Goal: Book appointment/travel/reservation

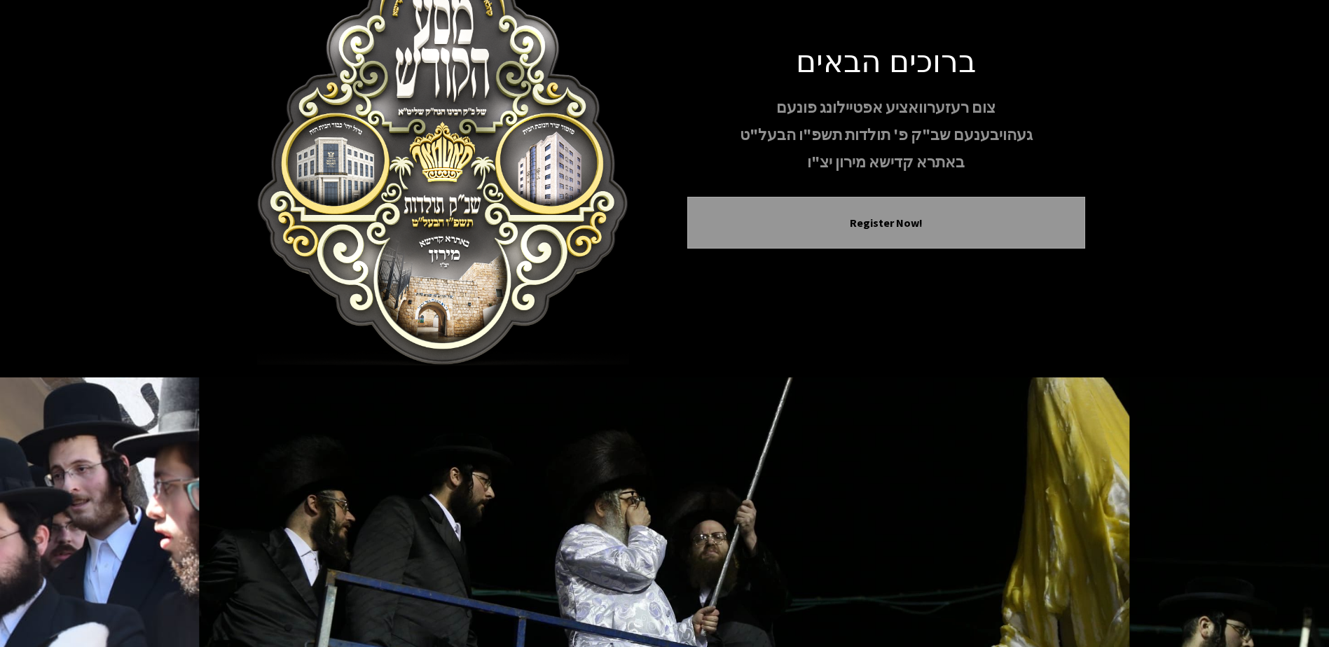
scroll to position [135, 0]
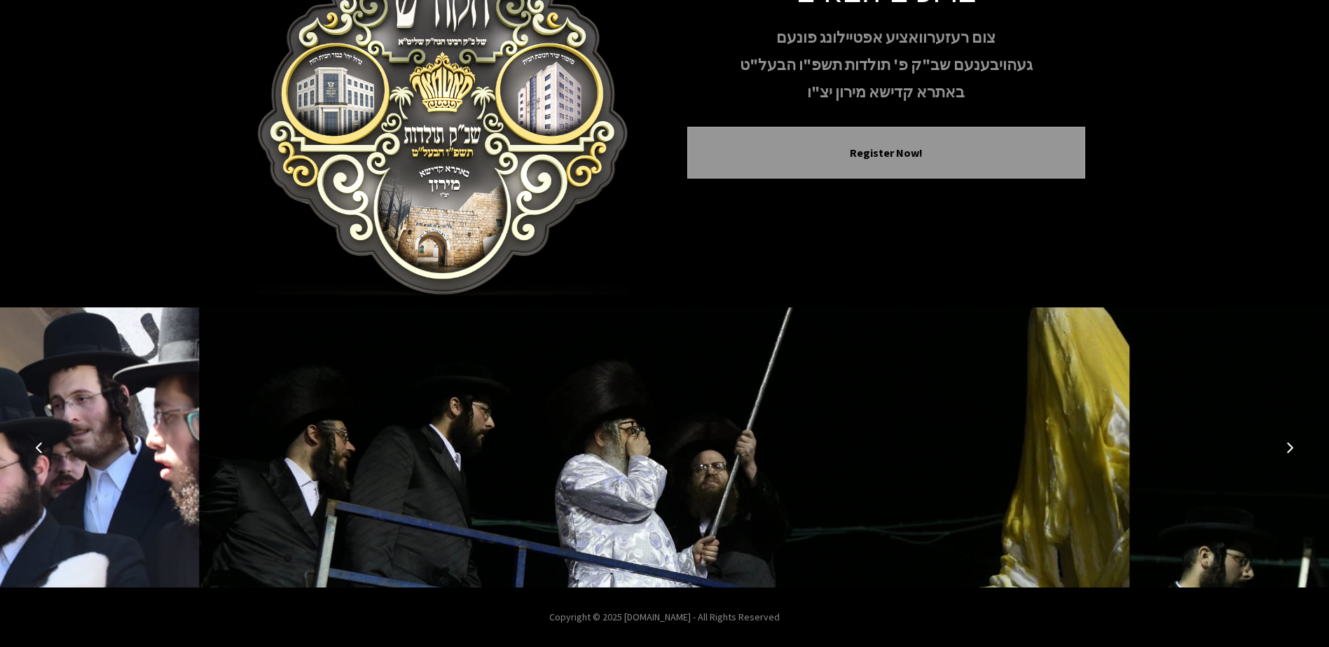
click at [1277, 452] on button "Next image" at bounding box center [1290, 448] width 34 height 34
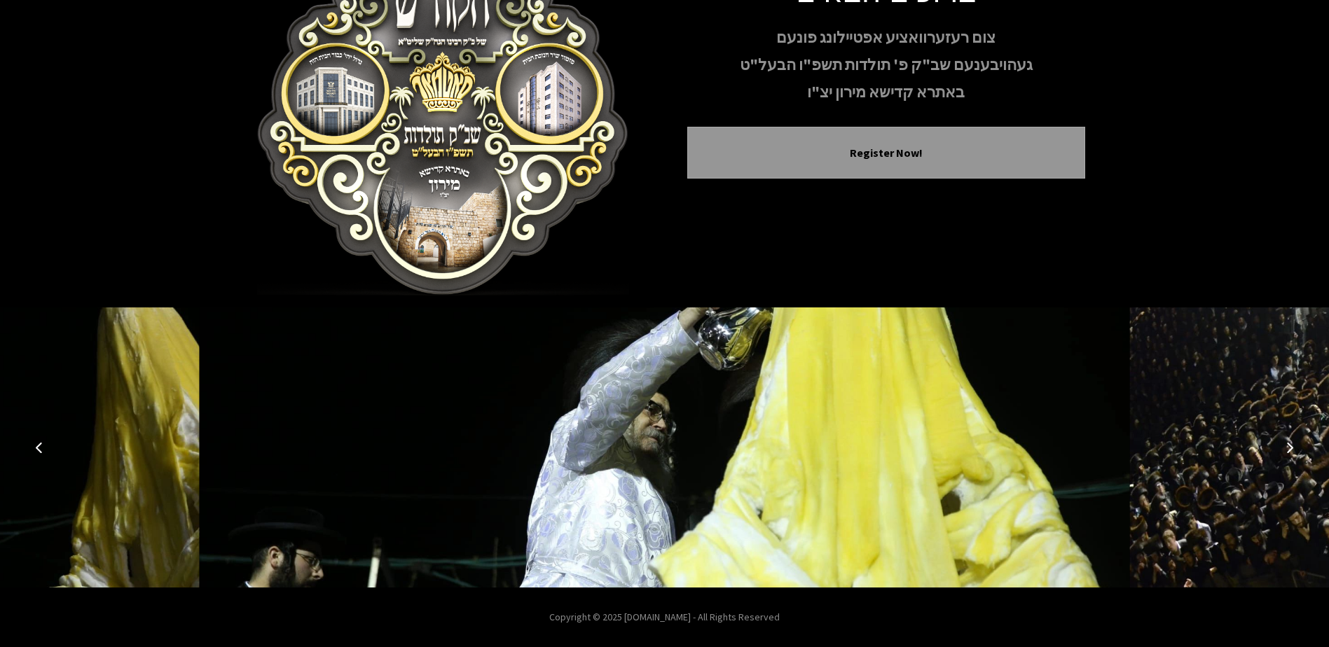
click at [1278, 452] on button "Next image" at bounding box center [1290, 448] width 34 height 34
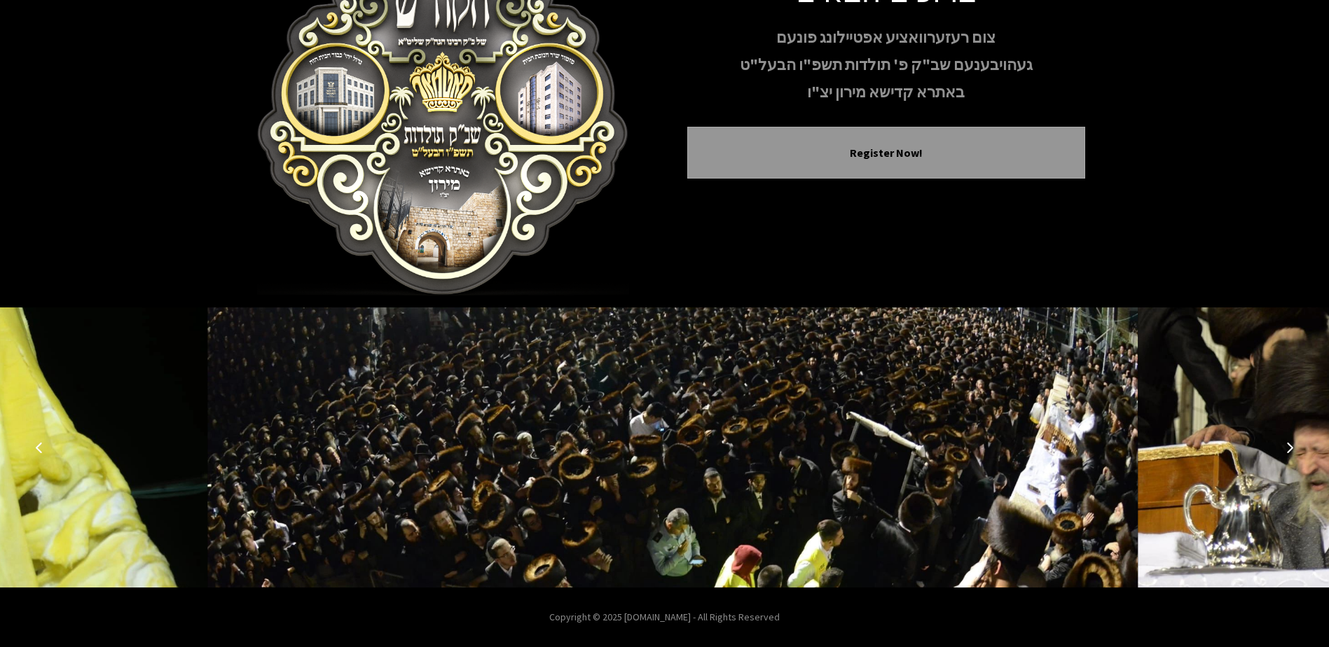
click at [1278, 452] on button "Next image" at bounding box center [1290, 448] width 34 height 34
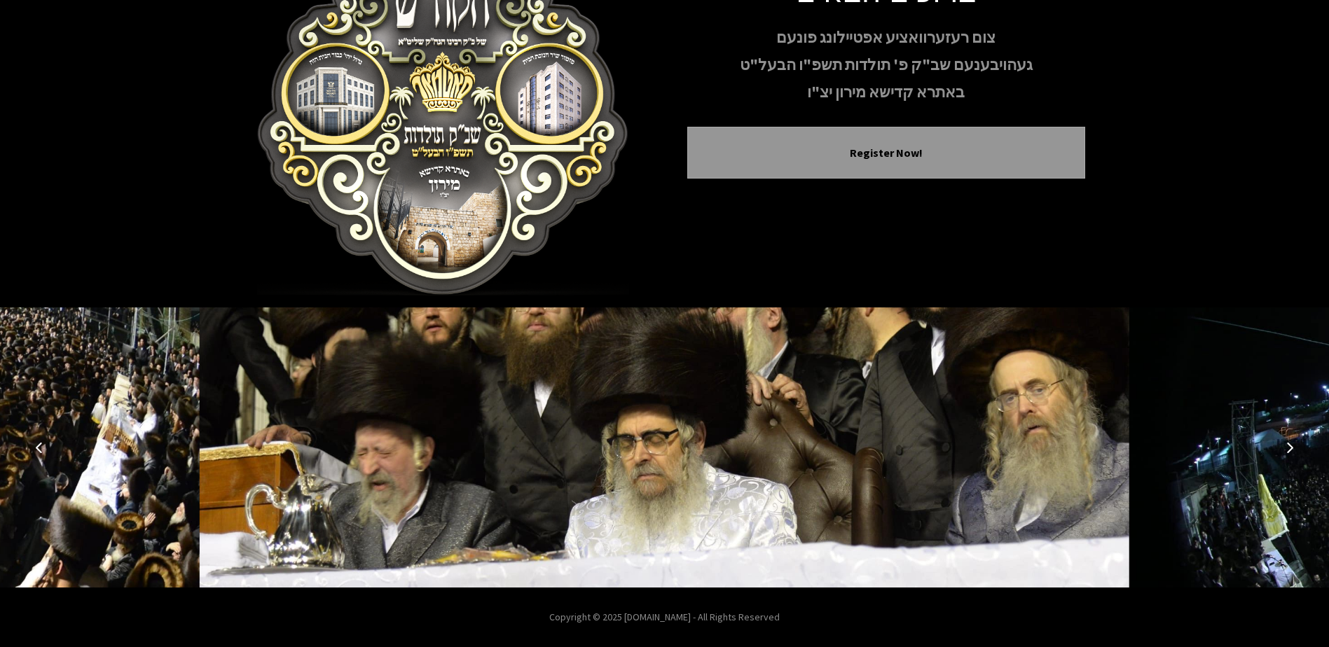
click at [1278, 452] on button "Next image" at bounding box center [1290, 448] width 34 height 34
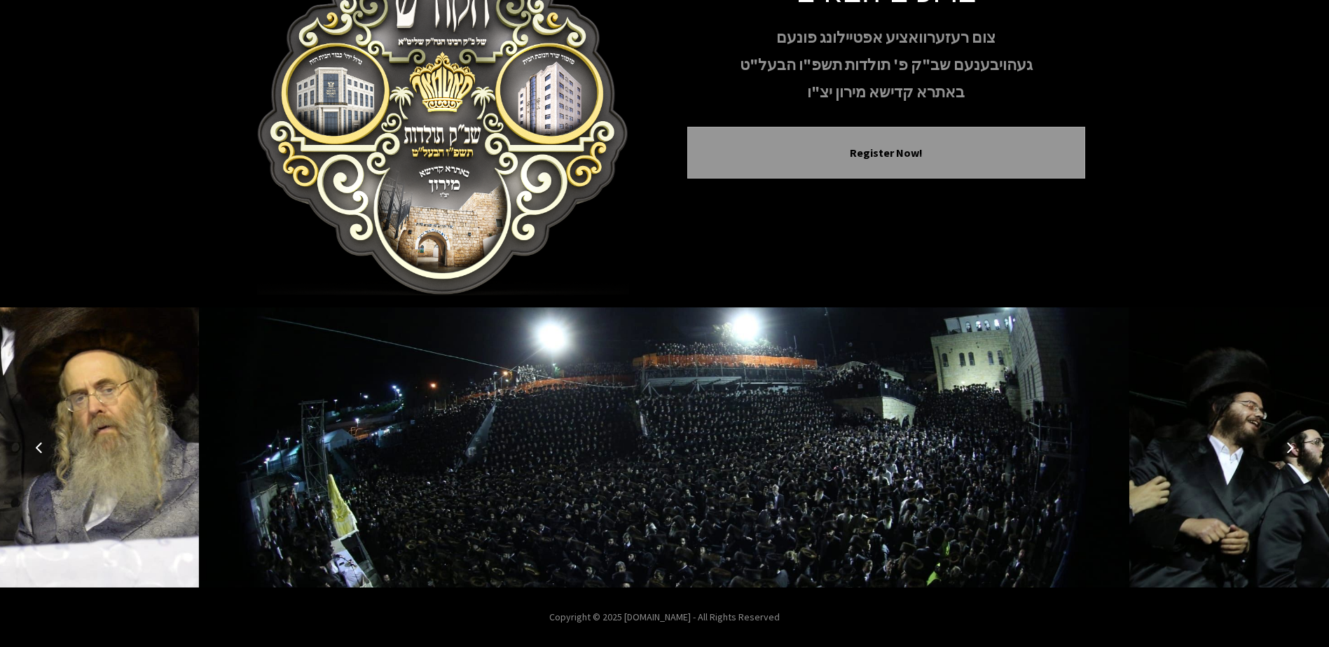
click at [1278, 452] on button "Next image" at bounding box center [1290, 448] width 34 height 34
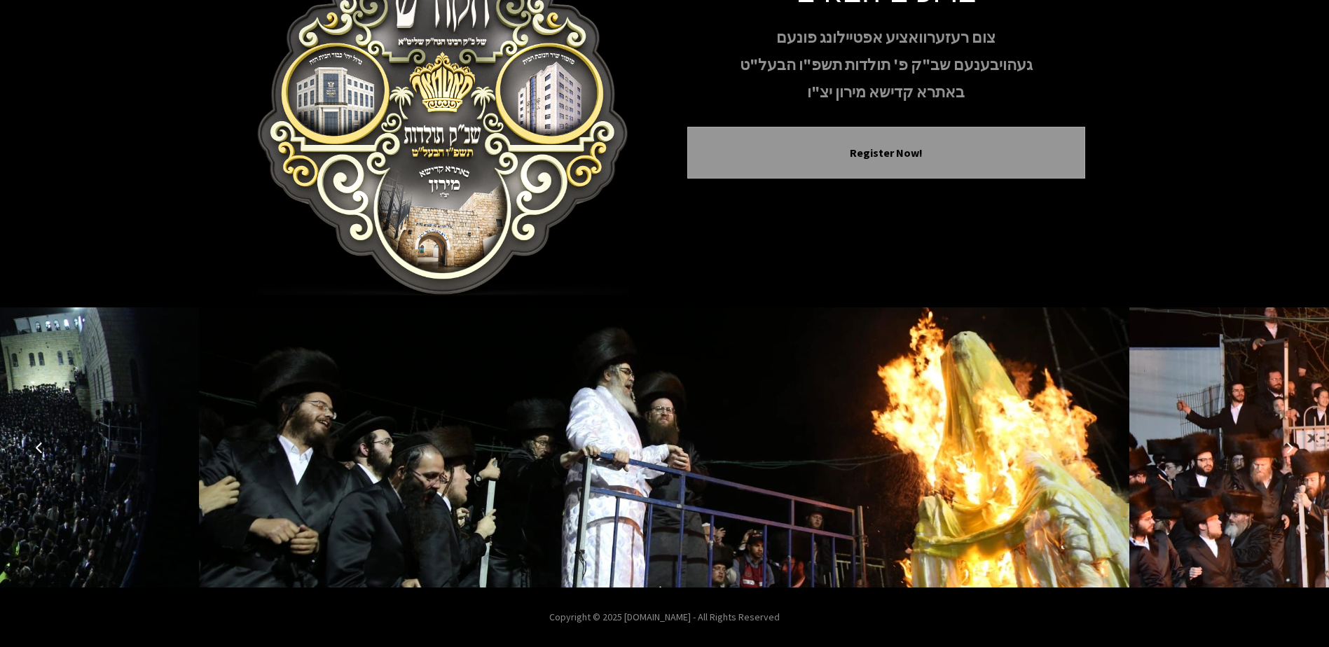
click at [1278, 452] on button "Next image" at bounding box center [1290, 448] width 34 height 34
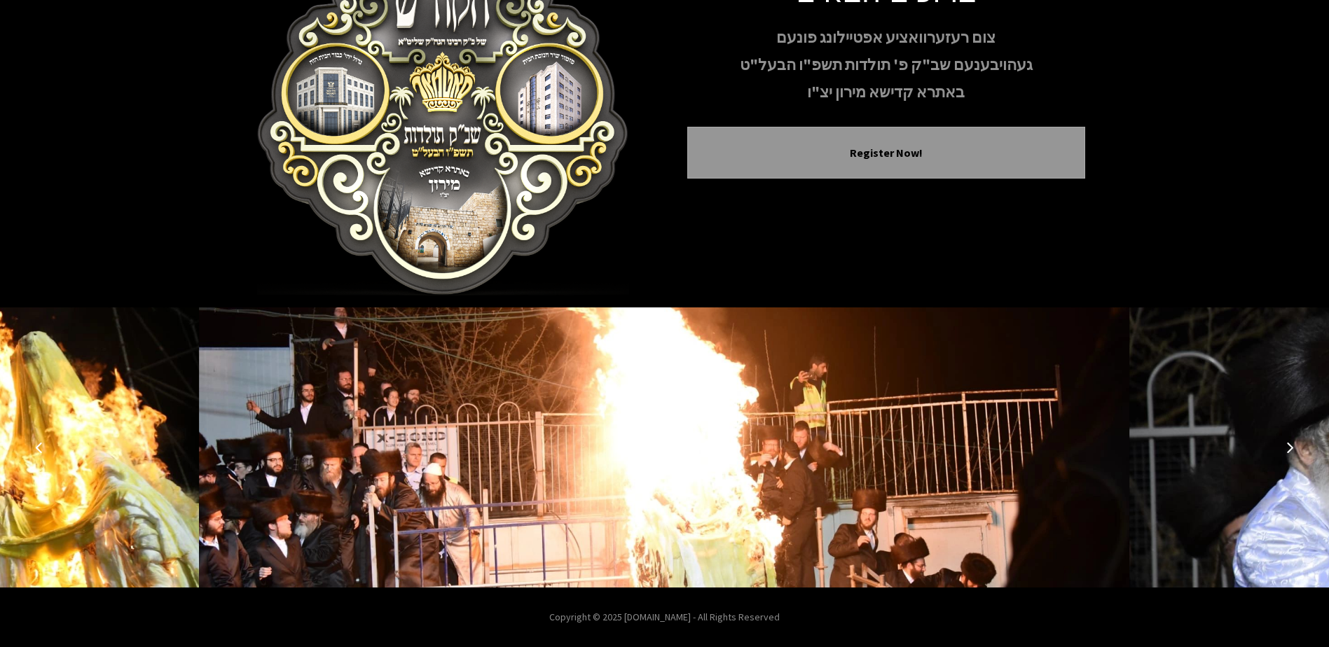
click at [1278, 452] on button "Next image" at bounding box center [1290, 448] width 34 height 34
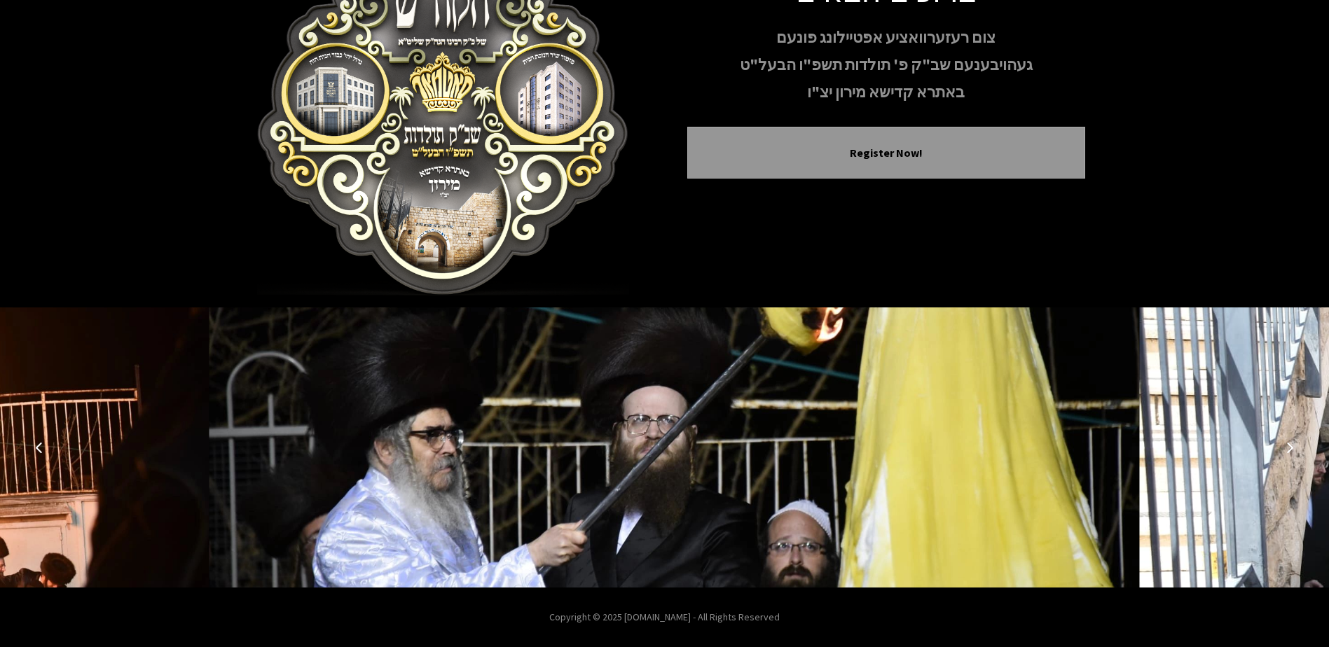
click at [1278, 452] on button "Next image" at bounding box center [1290, 448] width 34 height 34
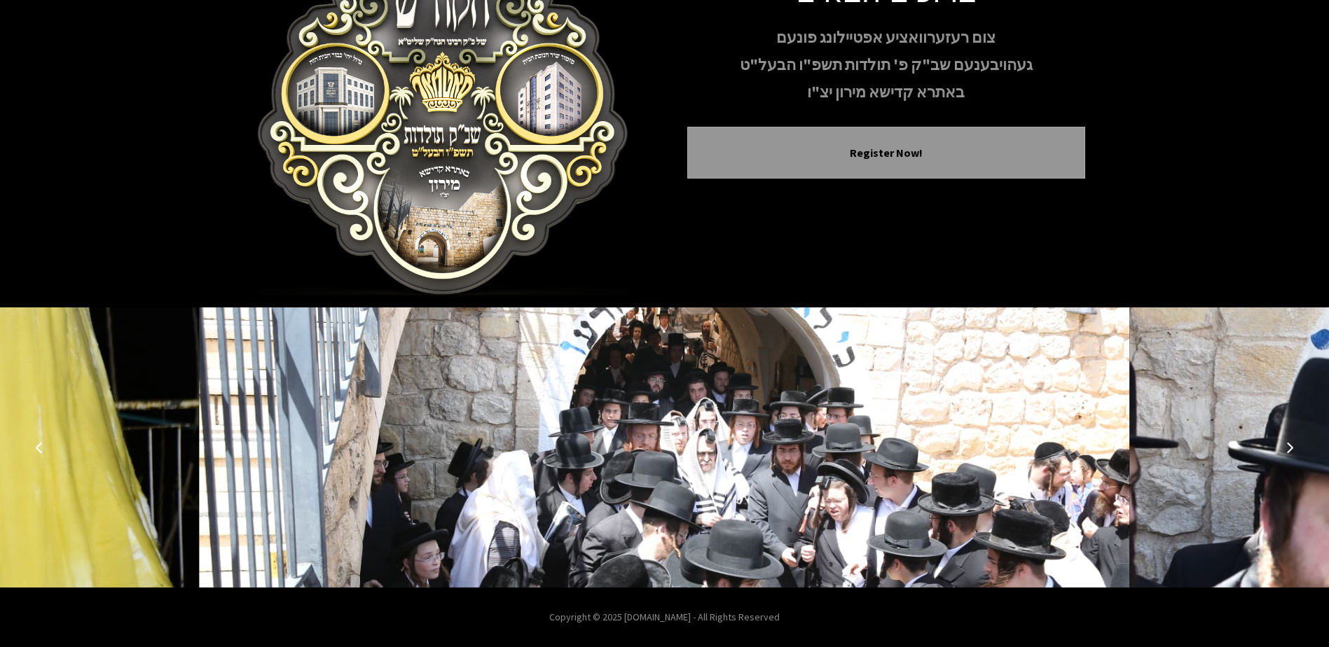
click at [1278, 452] on button "Next image" at bounding box center [1290, 448] width 34 height 34
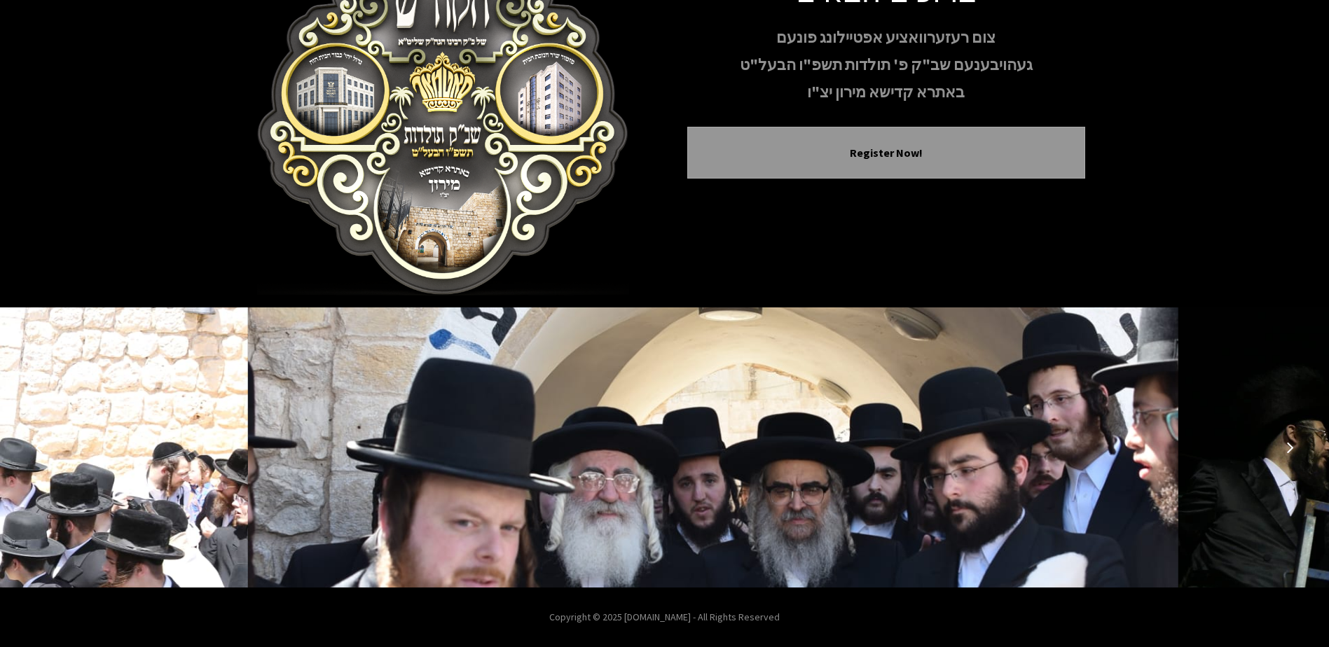
click at [1278, 452] on button "Next image" at bounding box center [1290, 448] width 34 height 34
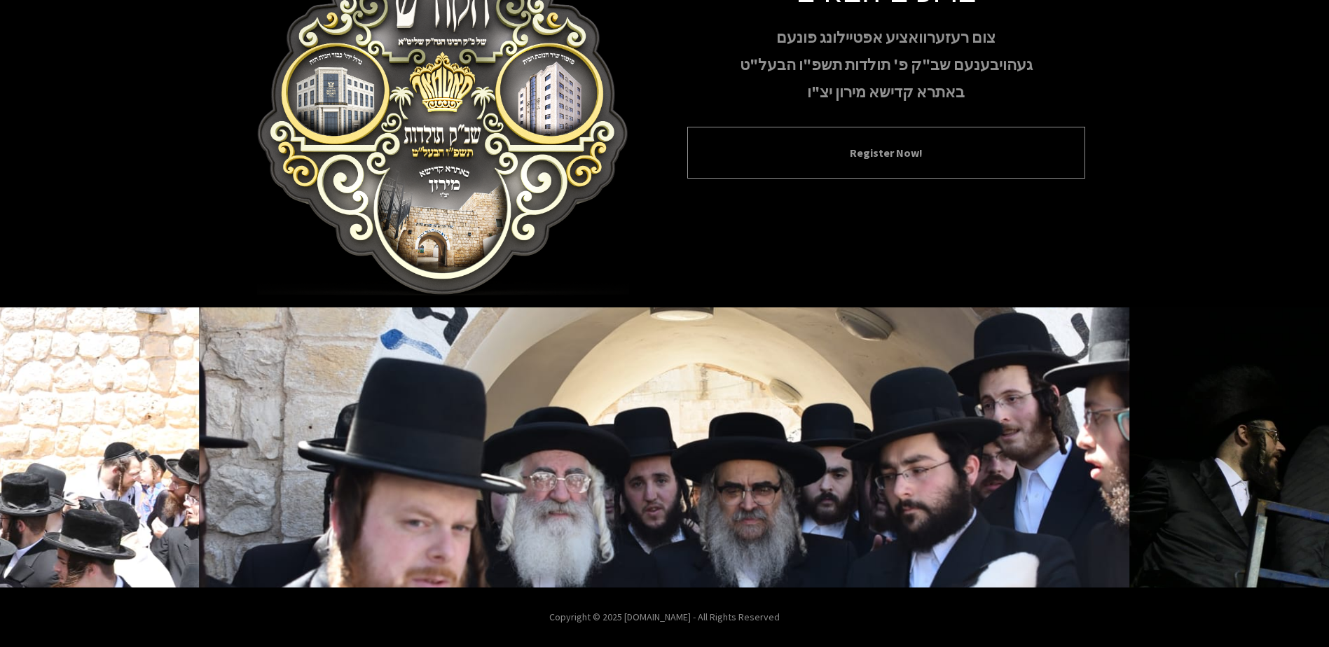
click at [930, 156] on button "Register Now!" at bounding box center [886, 152] width 363 height 17
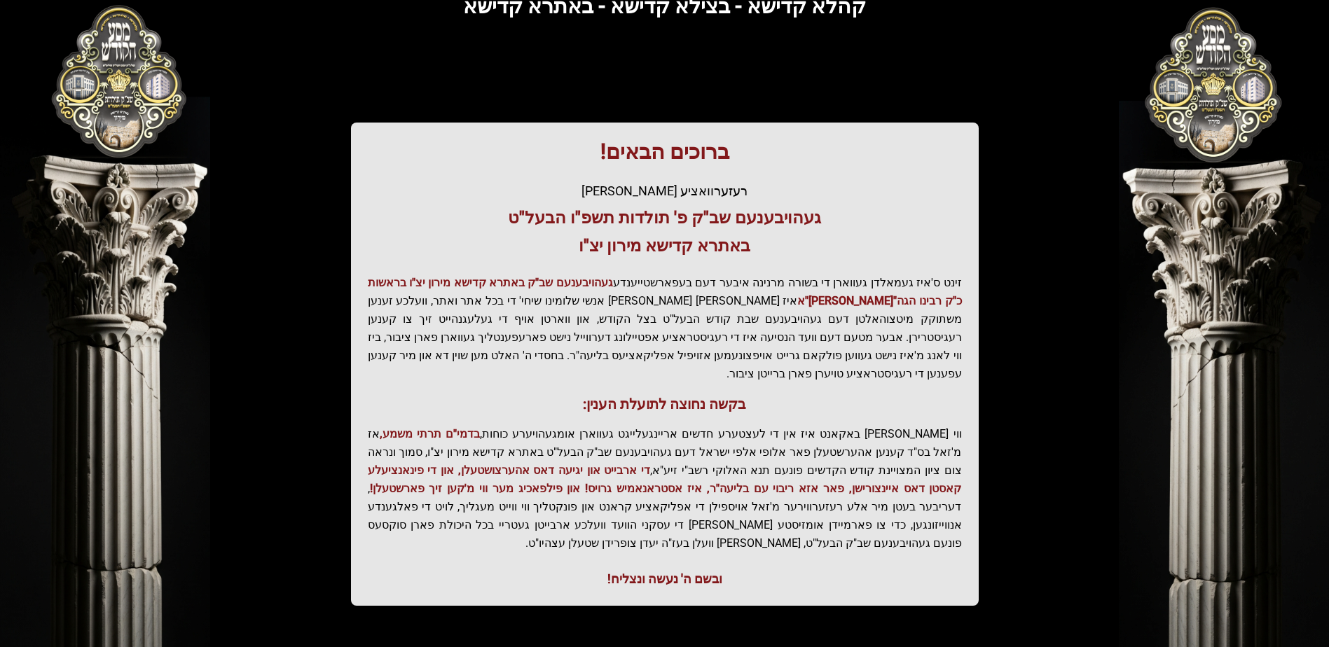
scroll to position [164, 0]
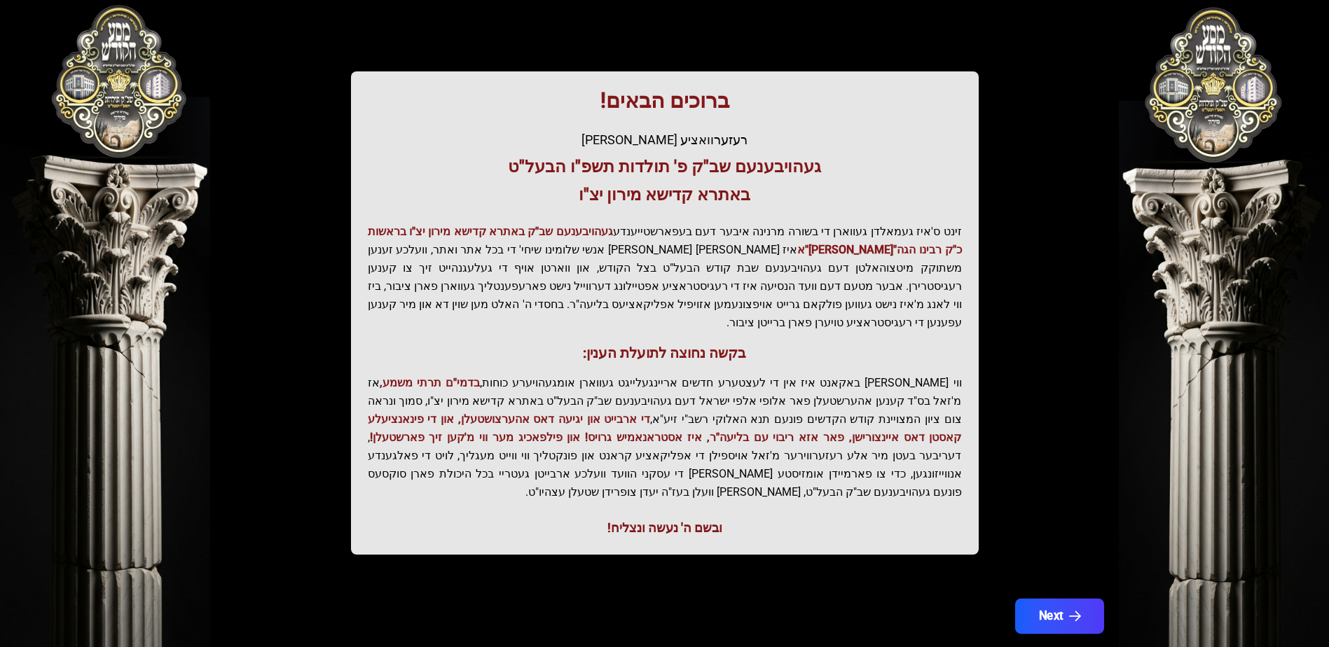
click at [1089, 599] on button "Next" at bounding box center [1059, 616] width 89 height 35
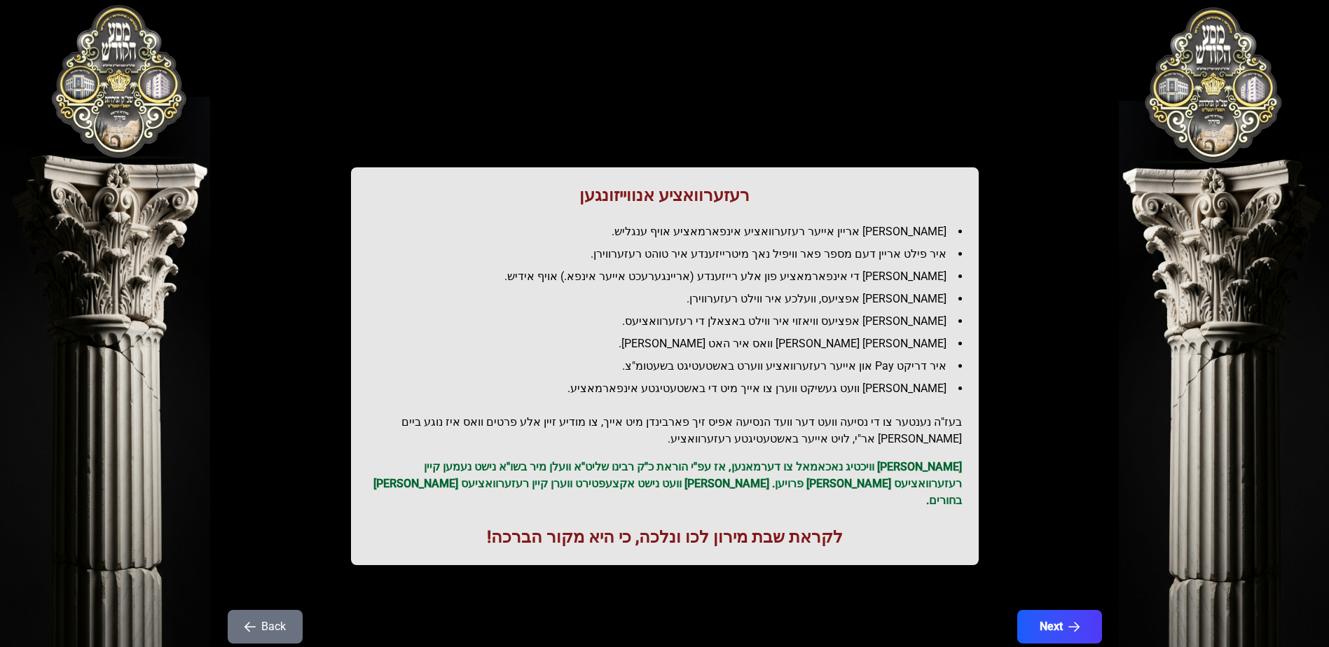
scroll to position [0, 0]
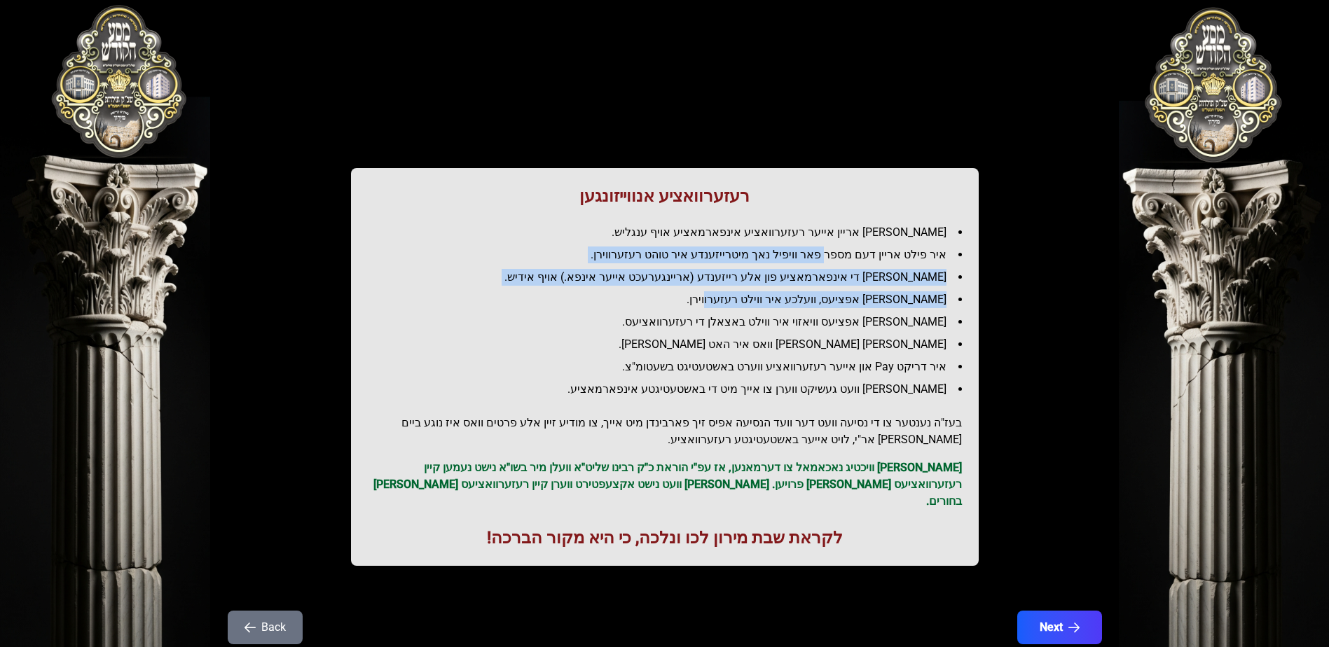
drag, startPoint x: 839, startPoint y: 242, endPoint x: 757, endPoint y: 297, distance: 98.9
click at [757, 297] on ul "[PERSON_NAME] אריין אייער רעזערוואציע אינפארמאציע אויף ענגליש. איר פילט אריין ד…" at bounding box center [665, 311] width 594 height 174
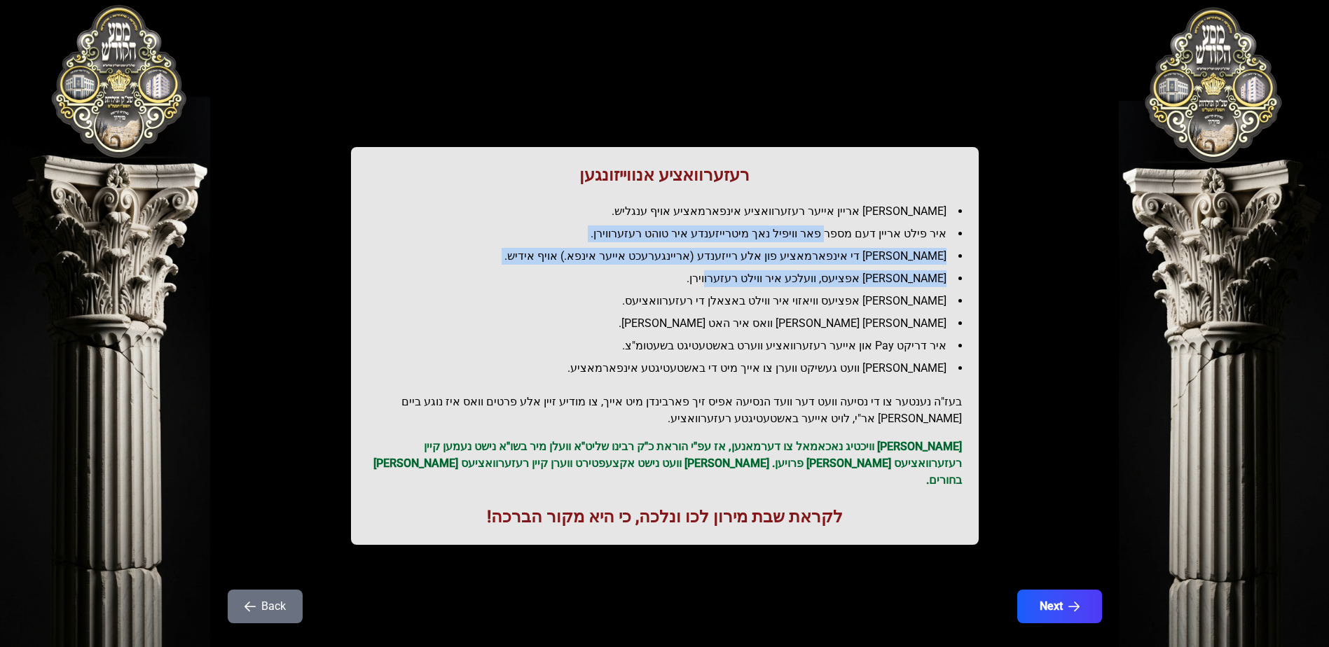
scroll to position [31, 0]
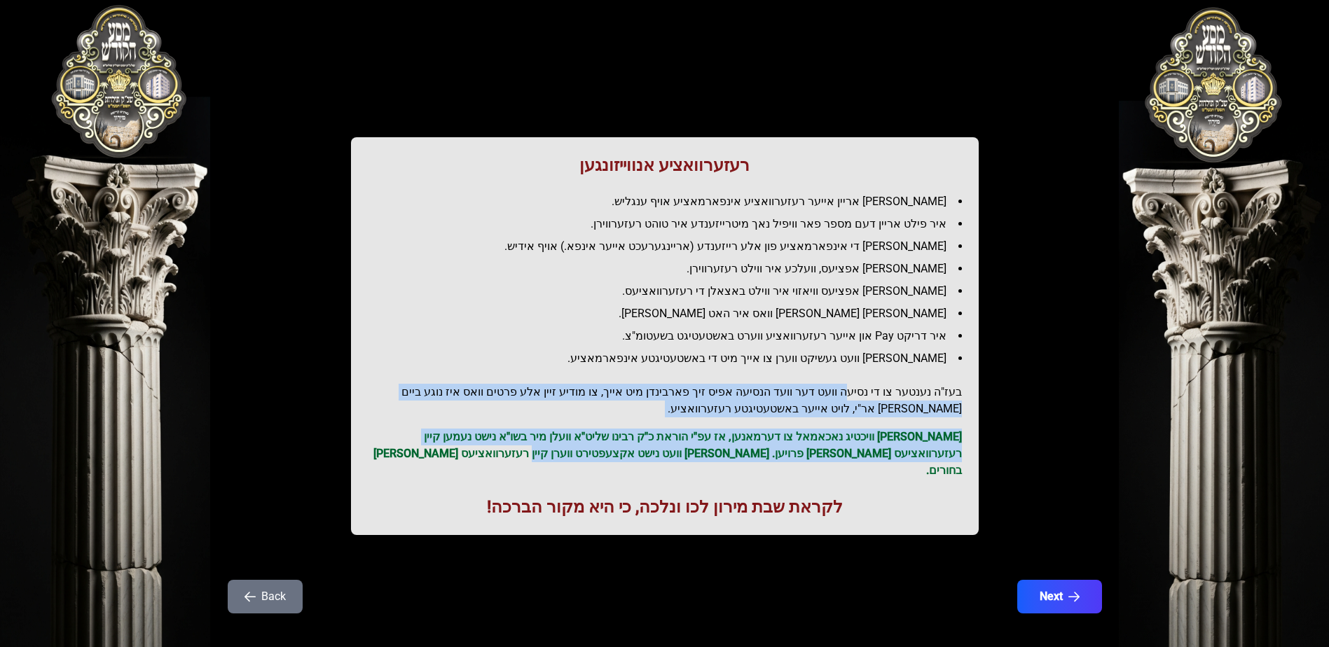
drag, startPoint x: 852, startPoint y: 390, endPoint x: 659, endPoint y: 461, distance: 205.9
click at [659, 461] on div "רעזערוואציע אנווייזונגען איר לייגט אריין אייער רעזערוואציע אינפארמאציע אויף ענג…" at bounding box center [665, 336] width 628 height 398
click at [1041, 579] on button "Next" at bounding box center [1059, 596] width 89 height 35
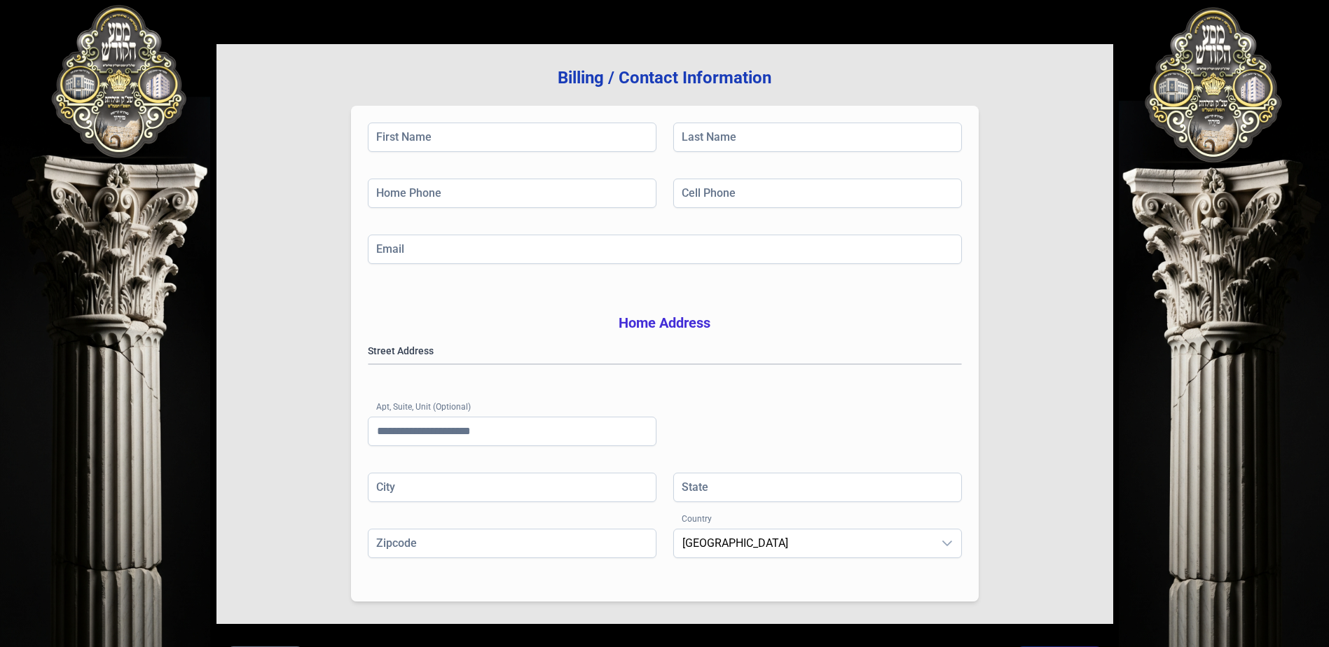
scroll to position [220, 0]
